Goal: Find specific page/section: Find specific page/section

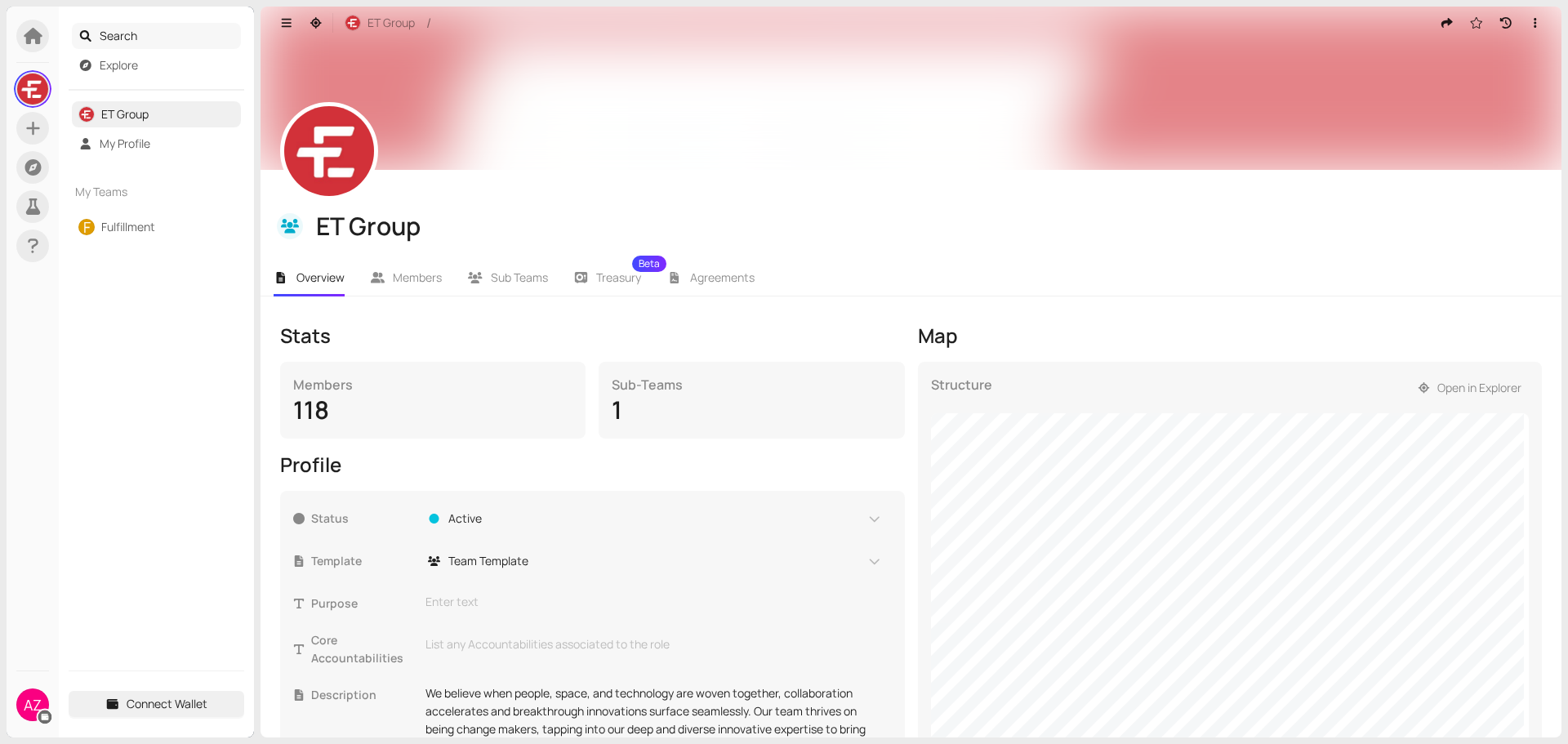
click at [120, 37] on span "Search" at bounding box center [167, 36] width 135 height 26
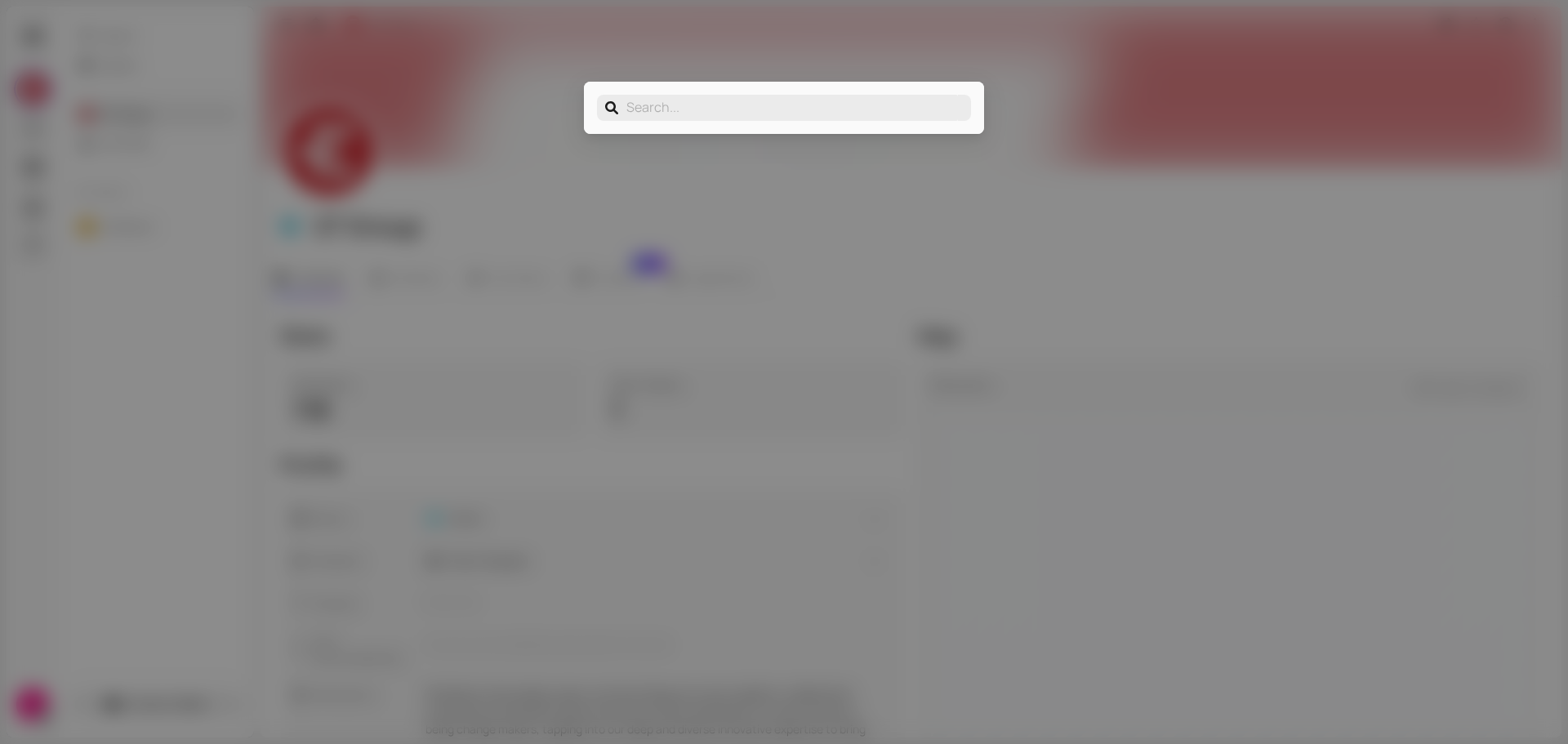
click at [1059, 99] on div "Search your organization..." at bounding box center [784, 372] width 1568 height 744
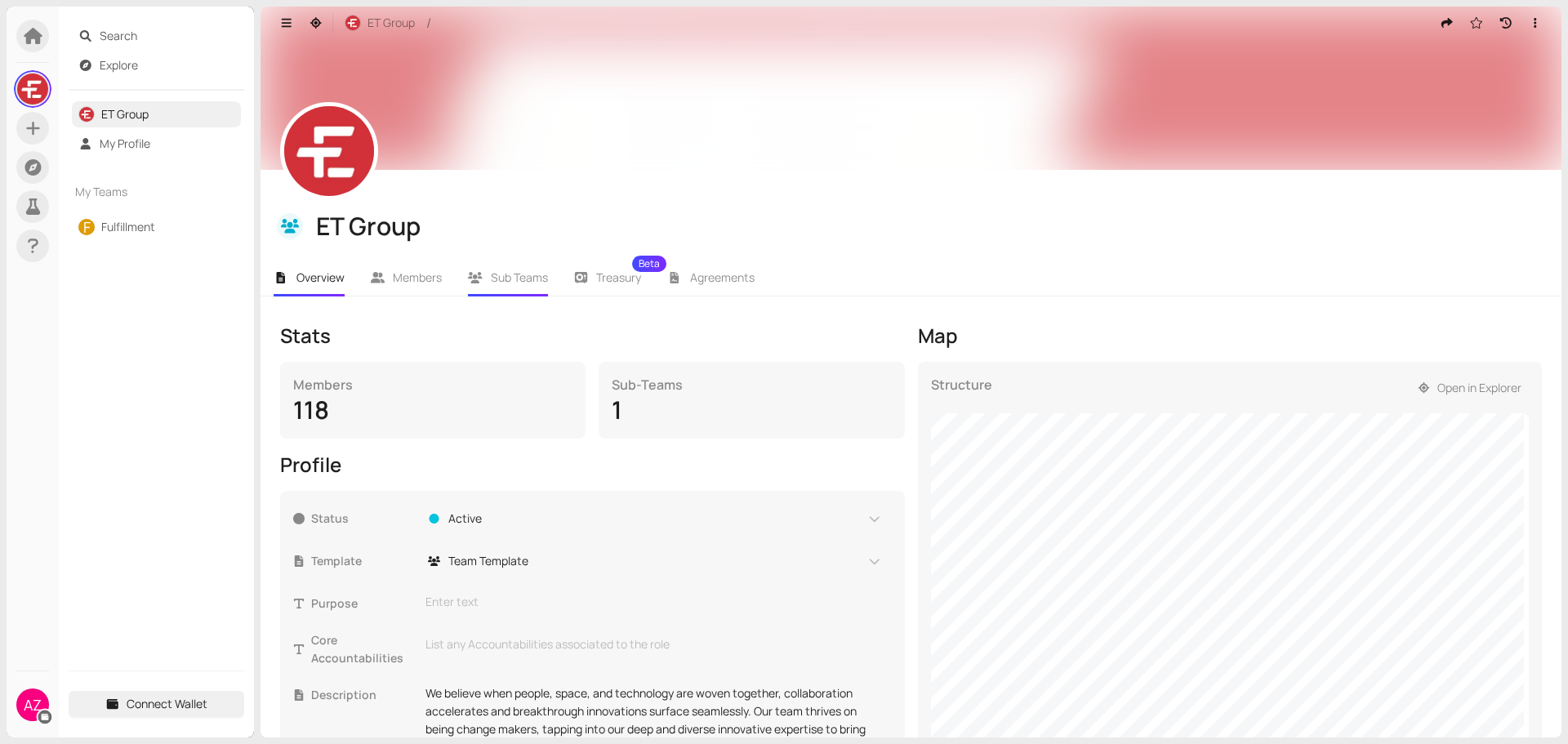
click at [541, 276] on span "Sub Teams" at bounding box center [519, 277] width 57 height 16
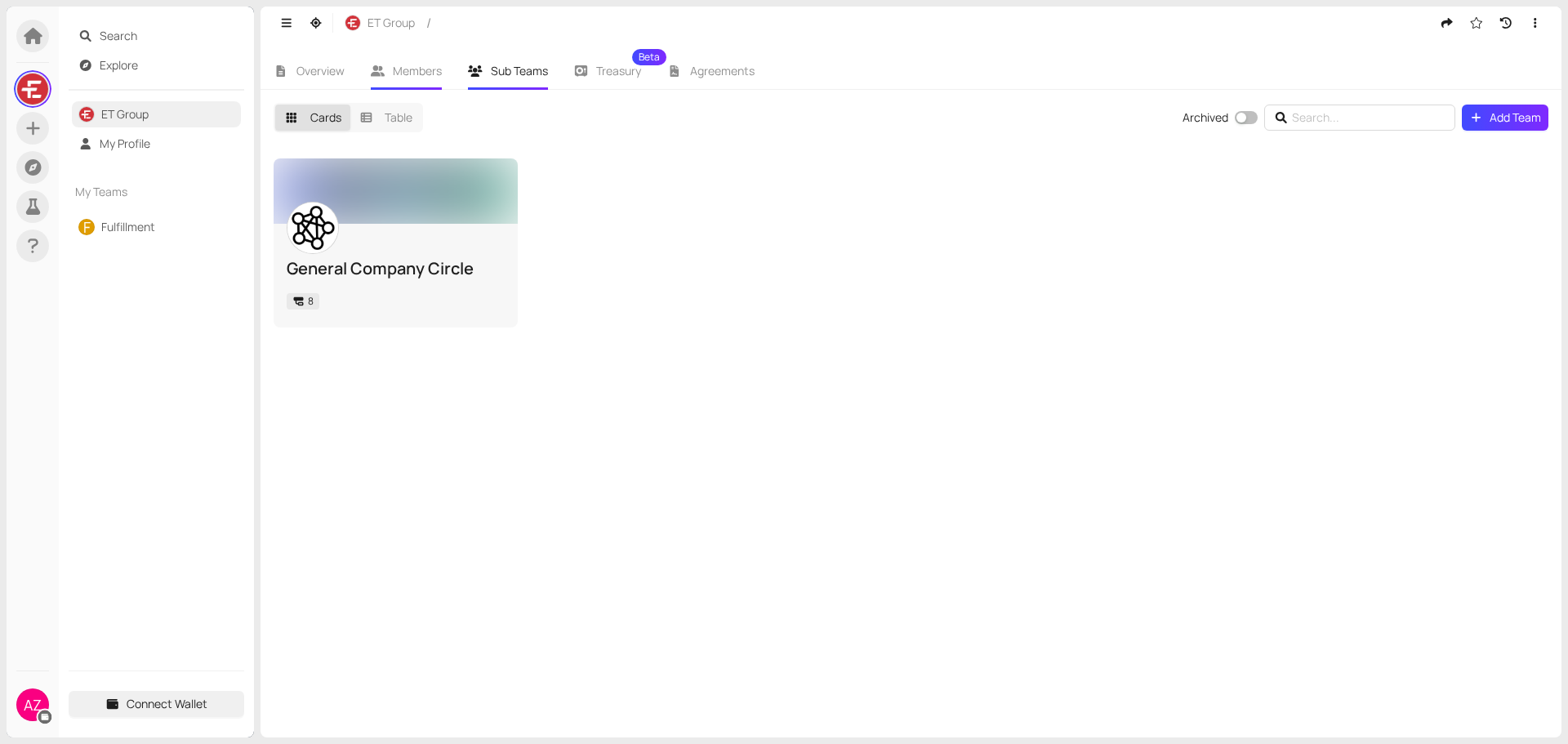
click at [404, 73] on span "Members" at bounding box center [417, 71] width 49 height 16
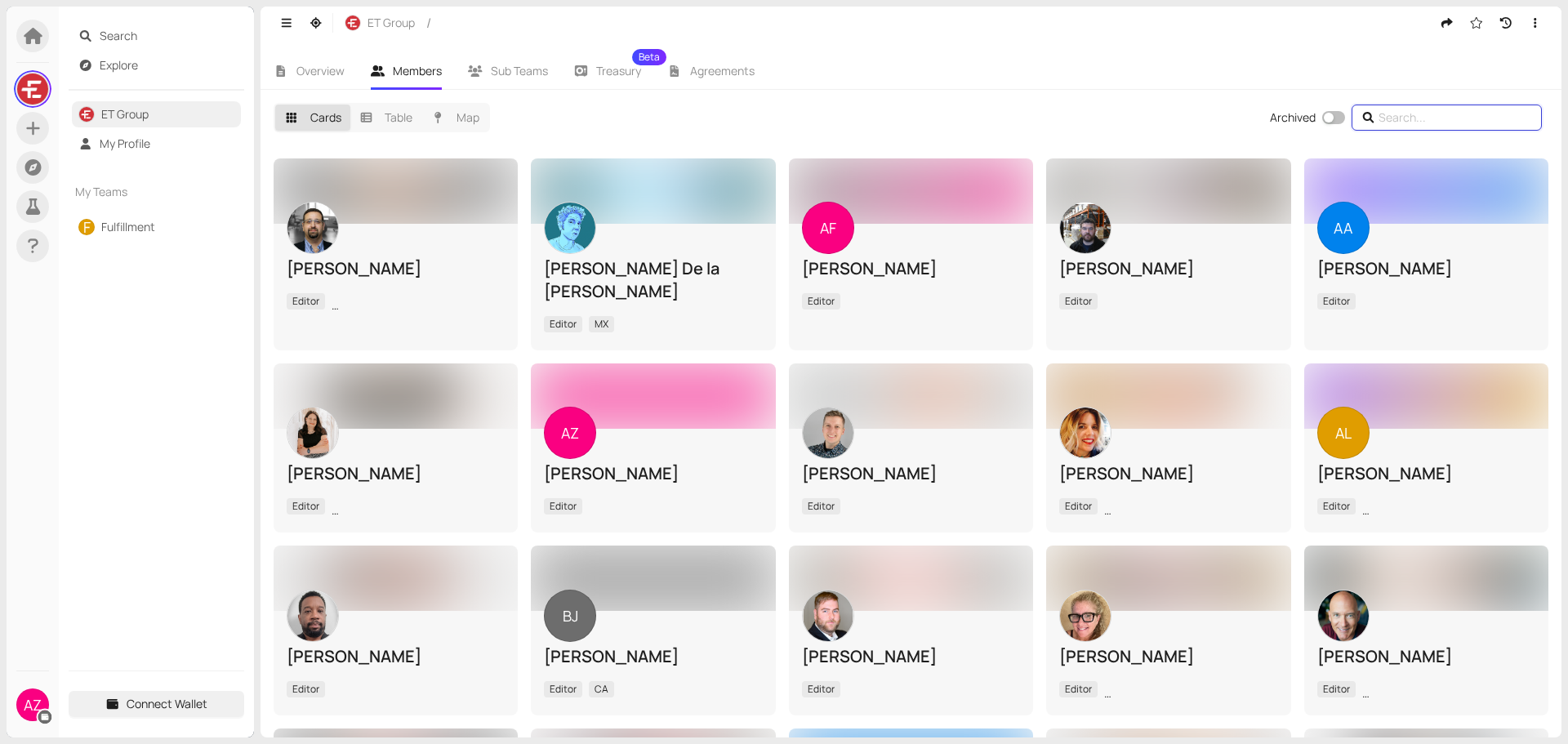
click at [1434, 118] on input "text" at bounding box center [1448, 117] width 141 height 18
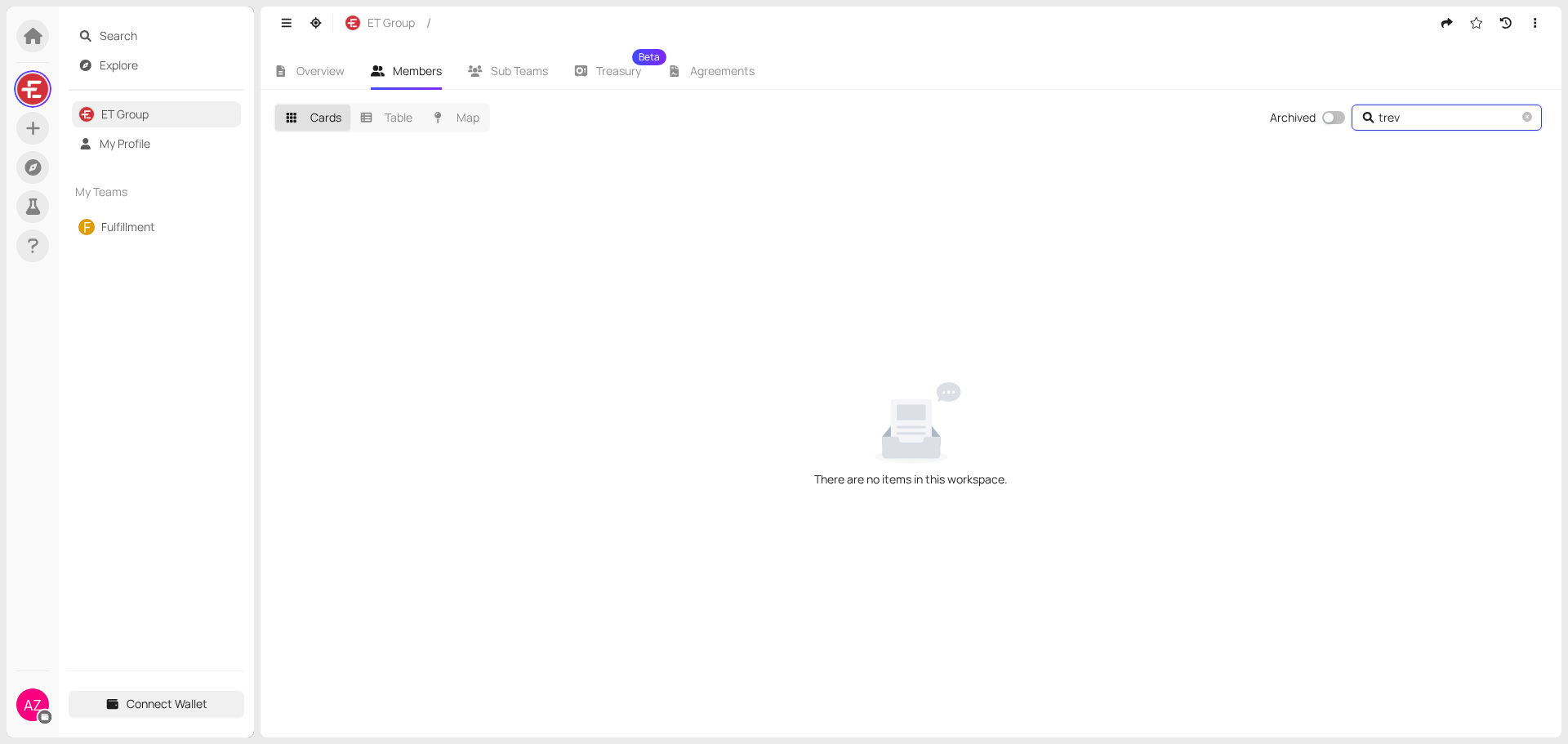
type input "trev"
